Goal: Find specific page/section: Find specific page/section

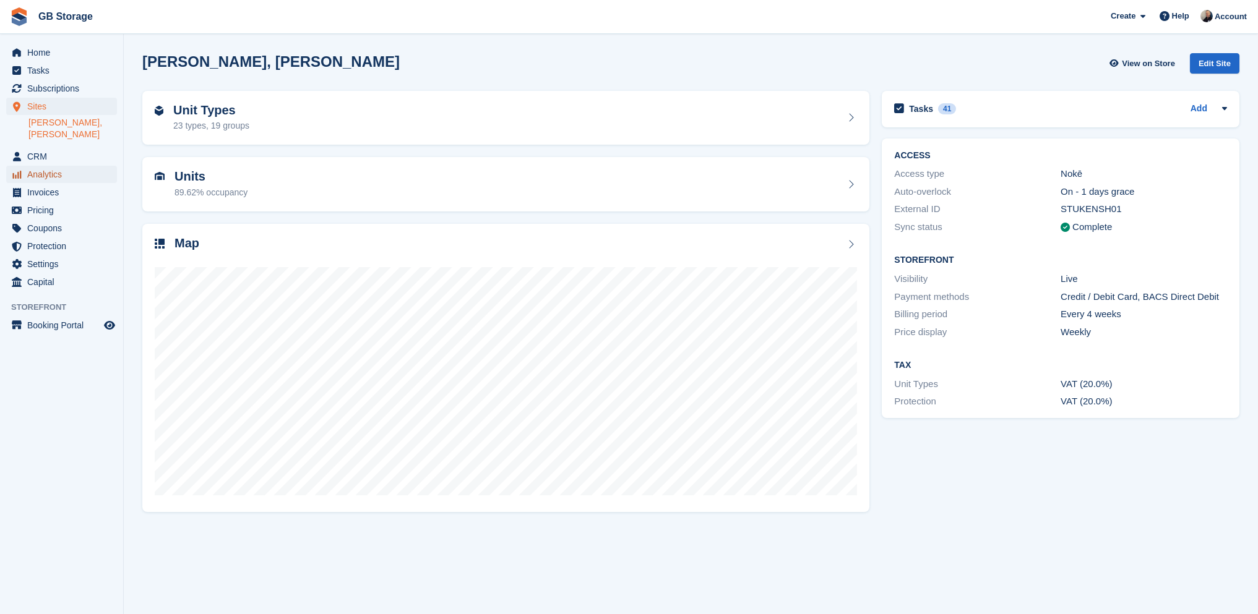
click at [59, 166] on span "Analytics" at bounding box center [64, 174] width 74 height 17
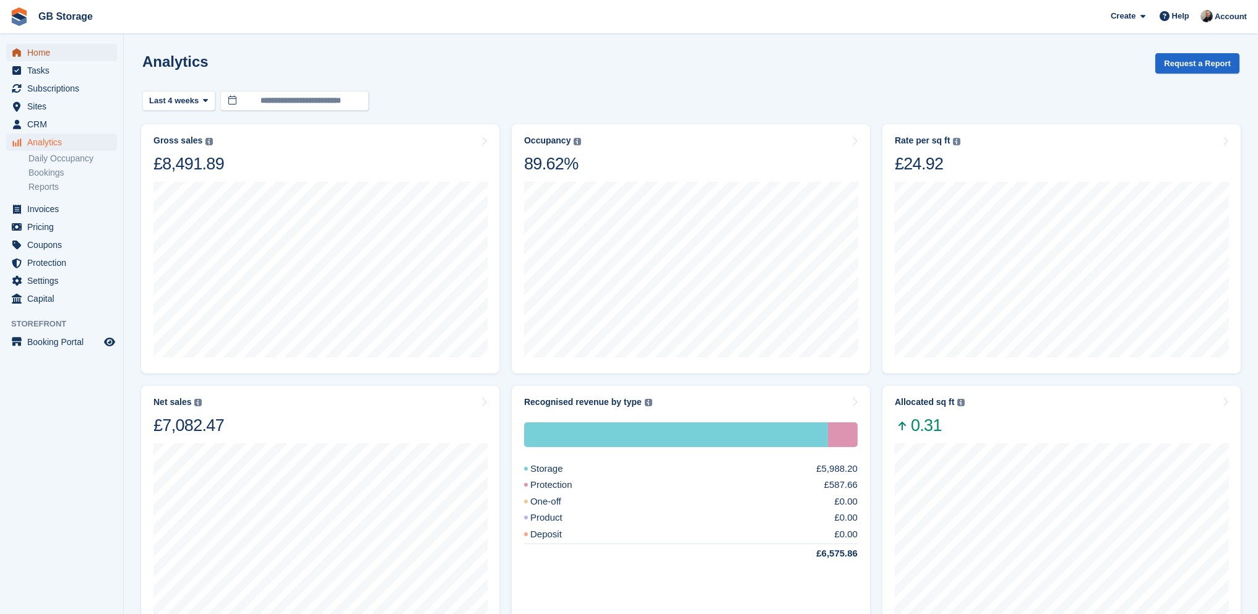
click at [44, 55] on span "Home" at bounding box center [64, 52] width 74 height 17
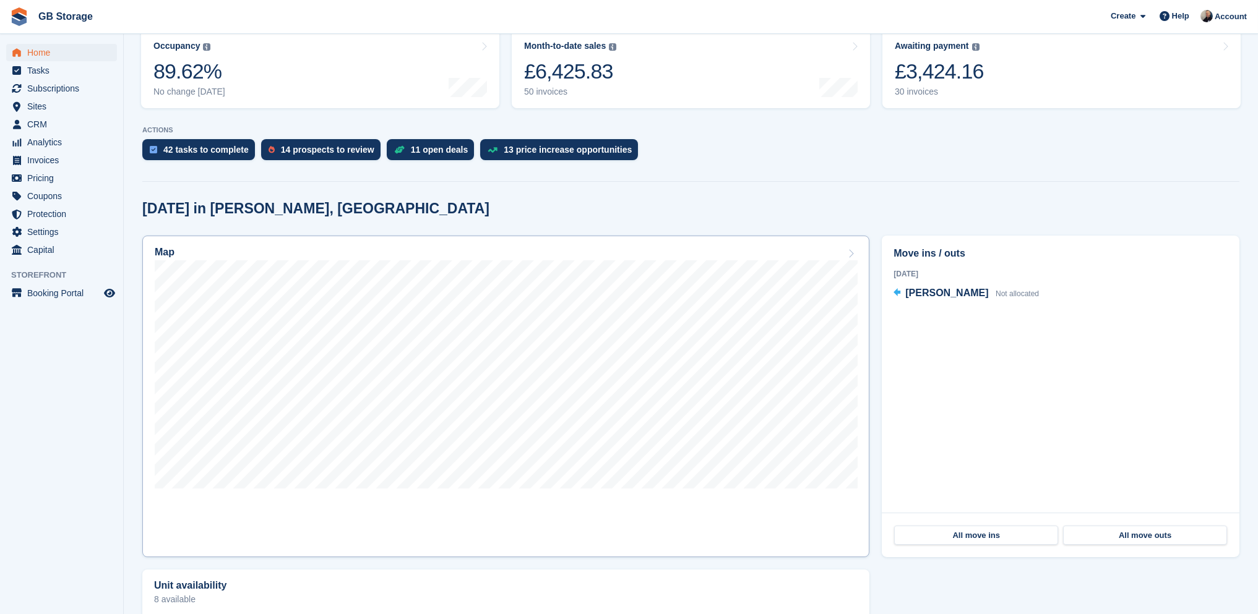
scroll to position [186, 0]
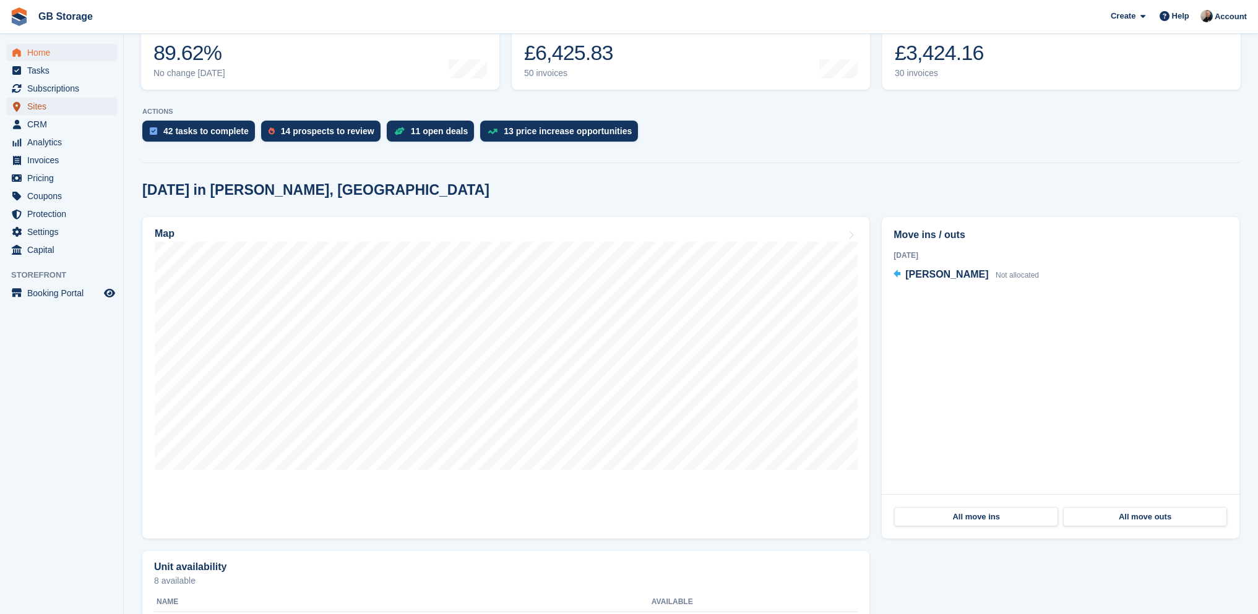
click at [48, 109] on span "Sites" at bounding box center [64, 106] width 74 height 17
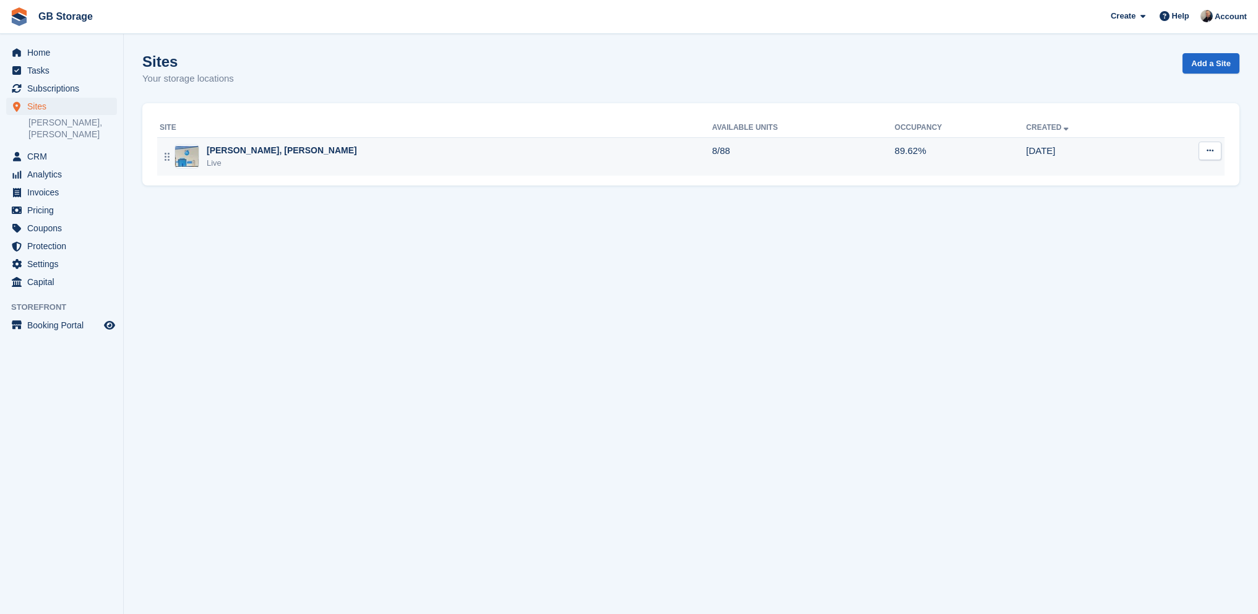
click at [283, 160] on div "Shaw, Oldham Live" at bounding box center [436, 156] width 553 height 25
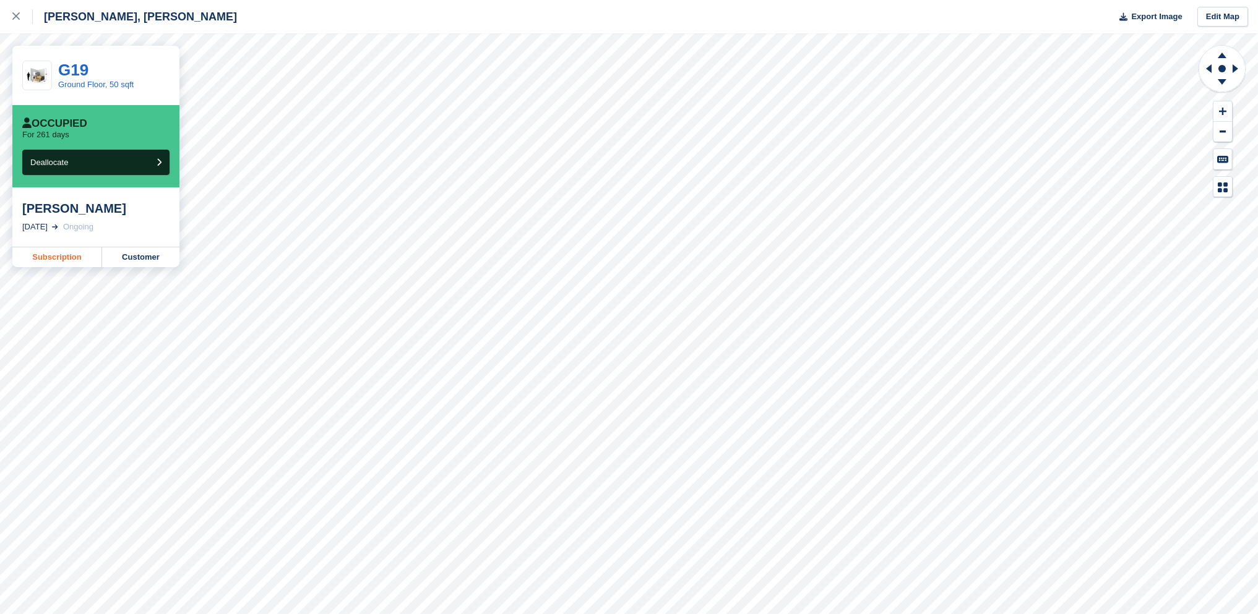
click at [65, 254] on link "Subscription" at bounding box center [57, 258] width 90 height 20
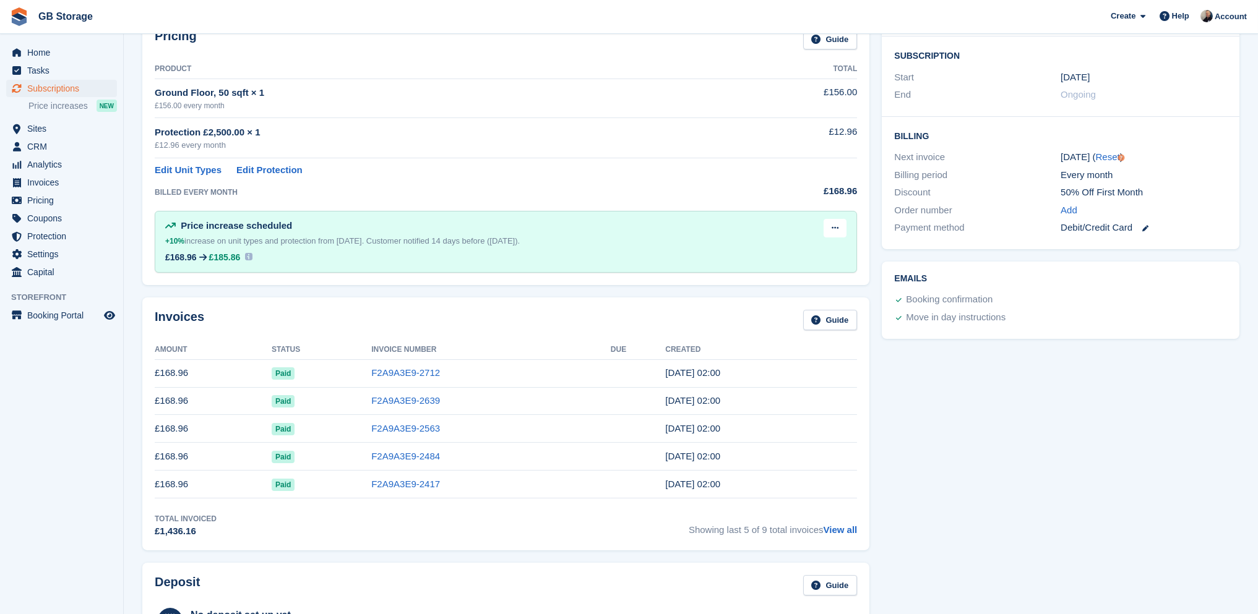
scroll to position [186, 0]
